Goal: Information Seeking & Learning: Check status

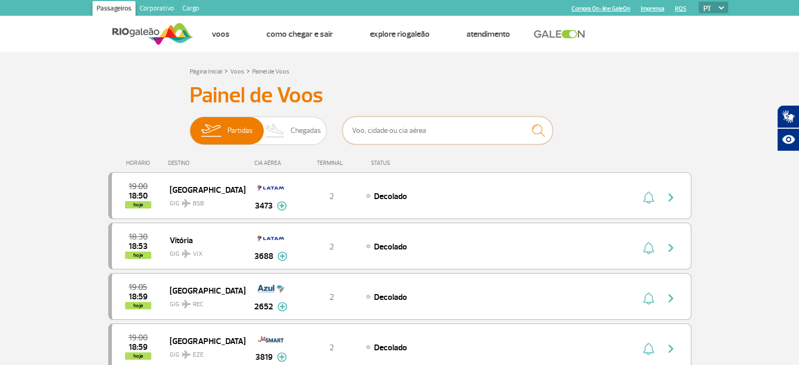
click at [391, 143] on input "text" at bounding box center [447, 131] width 210 height 28
click at [402, 131] on input "text" at bounding box center [447, 131] width 210 height 28
type input "2004"
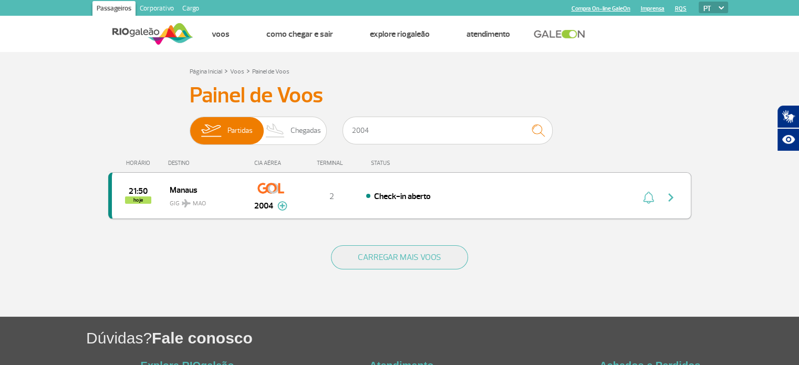
click at [667, 195] on img "button" at bounding box center [670, 197] width 13 height 13
click at [311, 198] on div "2" at bounding box center [331, 196] width 69 height 12
click at [279, 207] on img at bounding box center [282, 205] width 10 height 9
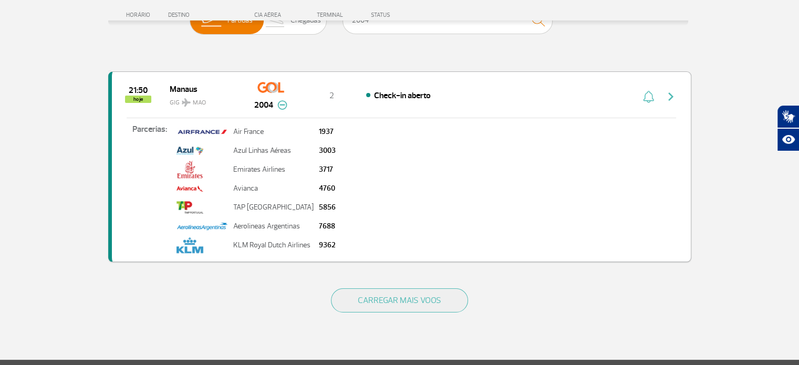
scroll to position [53, 0]
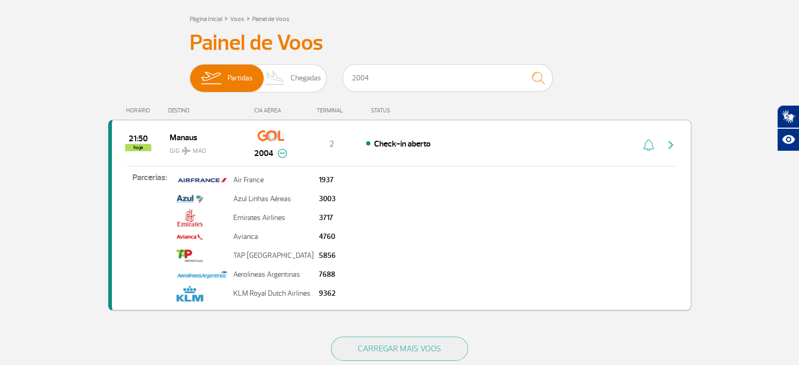
click at [431, 140] on span "Check-in aberto" at bounding box center [402, 144] width 57 height 11
click at [613, 151] on div "21:50 hoje Manaus GIG MAO 2004 2 Check-in aberto Parcerias: Air France 1937 Azu…" at bounding box center [399, 215] width 583 height 191
click at [672, 144] on img "button" at bounding box center [670, 145] width 13 height 13
click at [181, 135] on span "Manaus" at bounding box center [203, 137] width 67 height 14
click at [357, 141] on div "2" at bounding box center [331, 144] width 69 height 12
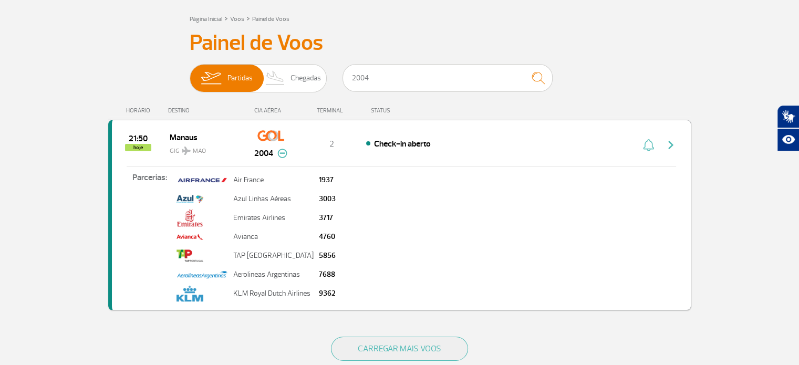
click at [357, 141] on div "2" at bounding box center [331, 144] width 69 height 12
click at [357, 142] on div "2" at bounding box center [331, 144] width 69 height 12
click at [285, 154] on img at bounding box center [282, 153] width 10 height 9
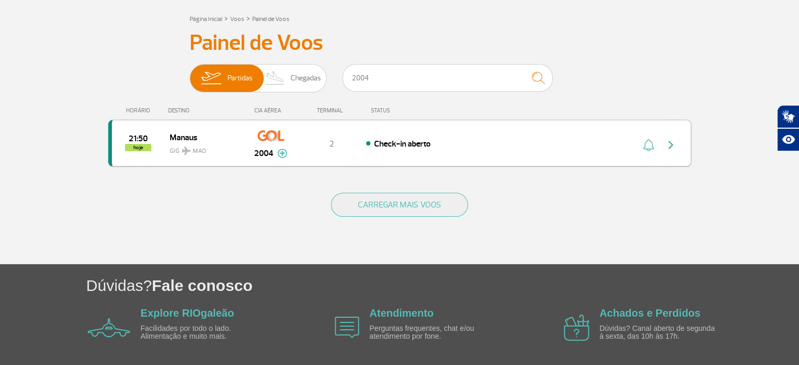
click at [674, 147] on img "button" at bounding box center [670, 145] width 13 height 13
click at [669, 144] on img "button" at bounding box center [670, 145] width 13 height 13
click at [672, 144] on img "button" at bounding box center [670, 145] width 13 height 13
click at [671, 145] on img "button" at bounding box center [670, 145] width 13 height 13
click at [668, 149] on img "button" at bounding box center [670, 145] width 13 height 13
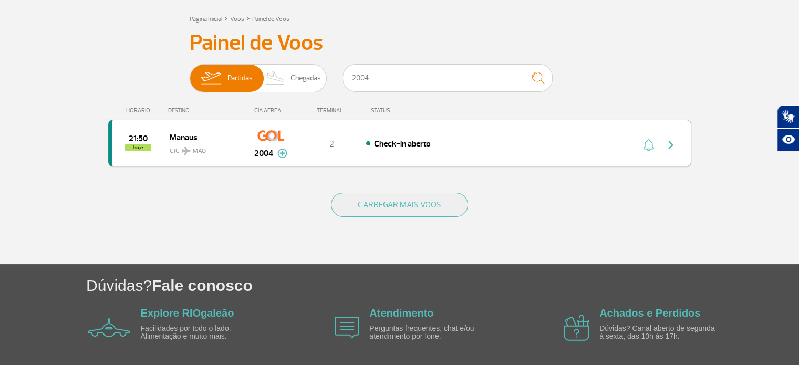
click at [668, 149] on img "button" at bounding box center [670, 145] width 13 height 13
click at [416, 140] on span "Check-in aberto" at bounding box center [402, 144] width 57 height 11
click at [673, 144] on img "button" at bounding box center [670, 145] width 13 height 13
click at [666, 142] on img "button" at bounding box center [670, 145] width 13 height 13
click at [668, 142] on img "button" at bounding box center [670, 145] width 13 height 13
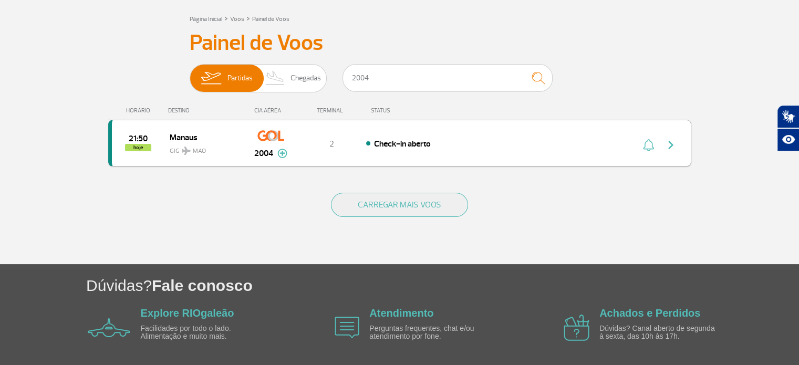
click at [669, 147] on img "button" at bounding box center [670, 145] width 13 height 13
